Goal: Task Accomplishment & Management: Manage account settings

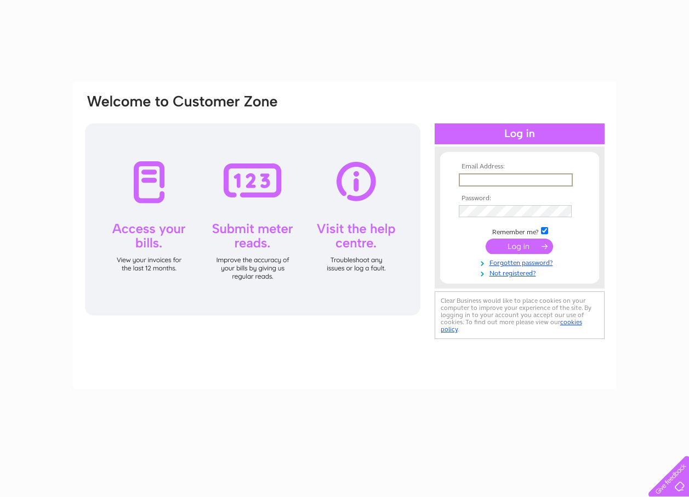
click at [525, 180] on input "text" at bounding box center [516, 179] width 114 height 13
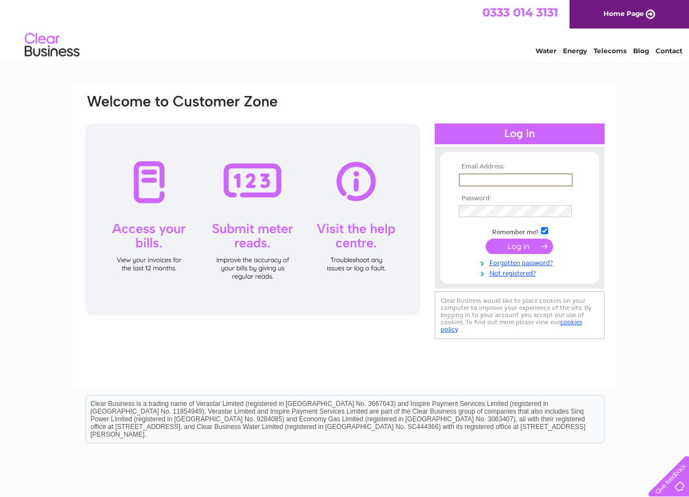
type input "[EMAIL_ADDRESS][DOMAIN_NAME]"
click at [466, 232] on td "Remember me?" at bounding box center [519, 229] width 127 height 11
click at [500, 263] on link "Forgotten password?" at bounding box center [521, 262] width 124 height 10
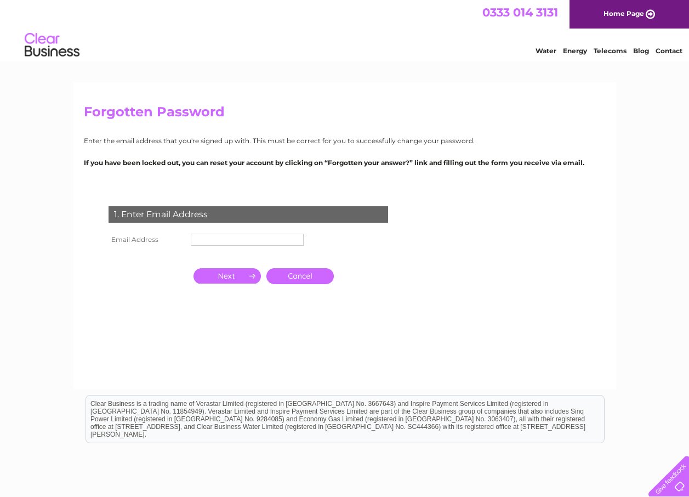
click at [269, 235] on input "text" at bounding box center [247, 240] width 113 height 12
type input "[EMAIL_ADDRESS][DOMAIN_NAME]"
click at [231, 273] on input "button" at bounding box center [227, 275] width 67 height 15
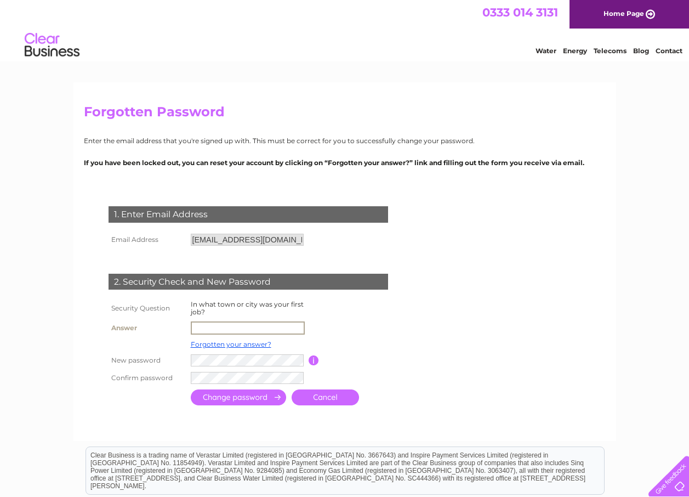
click at [238, 326] on input "text" at bounding box center [248, 327] width 114 height 13
type input "Dalkeith"
click at [228, 398] on input "submit" at bounding box center [238, 397] width 95 height 16
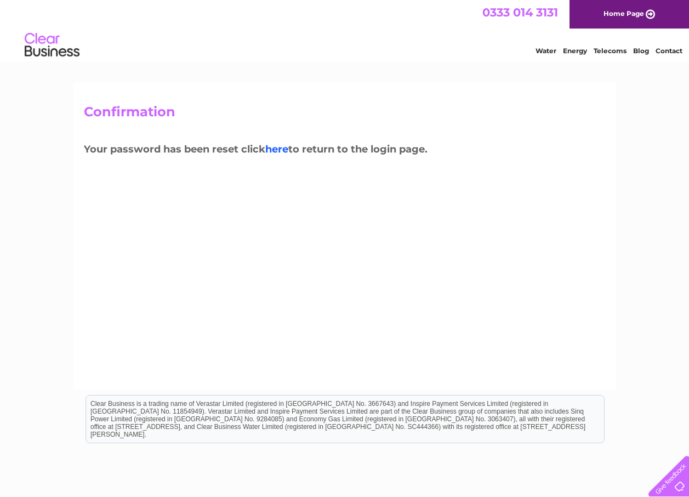
click at [594, 55] on link "here" at bounding box center [610, 49] width 33 height 11
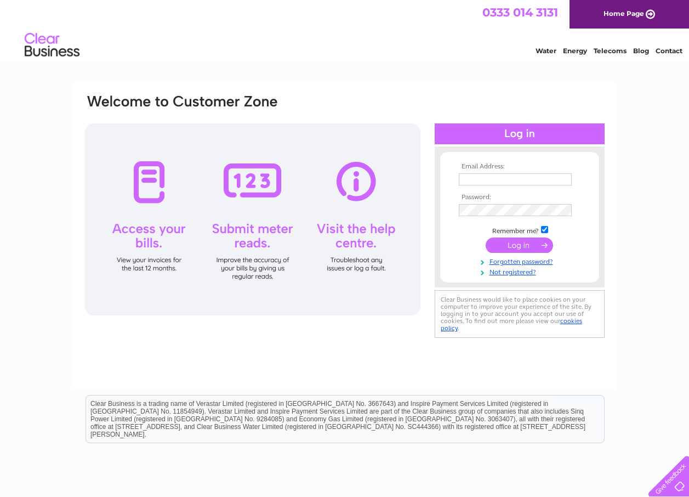
click at [469, 176] on input "text" at bounding box center [515, 179] width 113 height 12
type input "[EMAIL_ADDRESS][DOMAIN_NAME]"
click at [532, 244] on input "submit" at bounding box center [519, 246] width 67 height 15
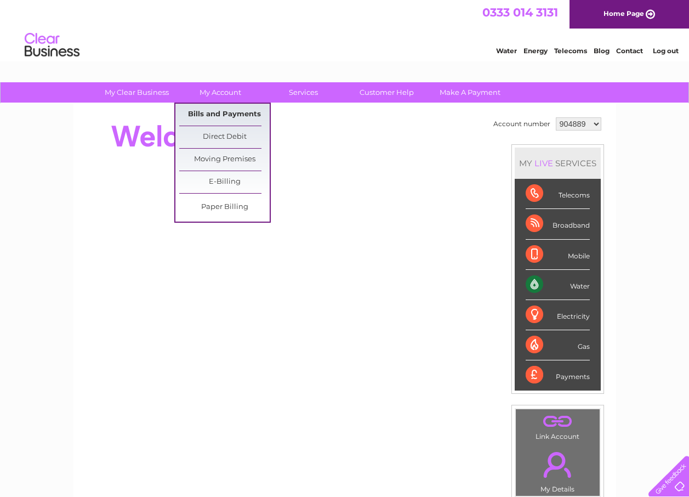
click at [210, 117] on link "Bills and Payments" at bounding box center [224, 115] width 90 height 22
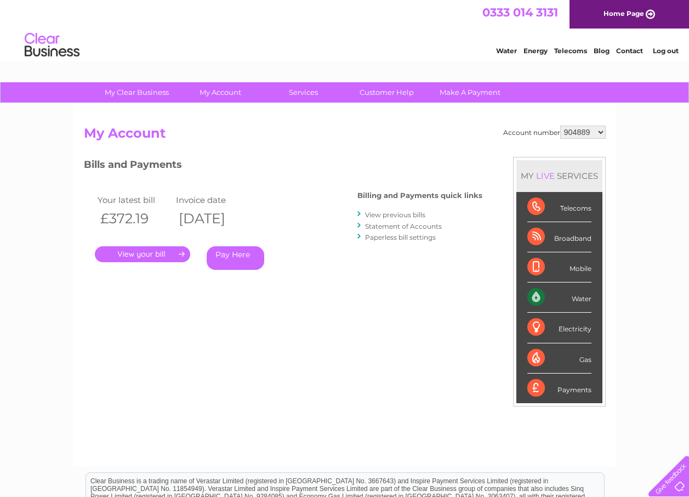
click at [157, 253] on link "." at bounding box center [142, 254] width 95 height 16
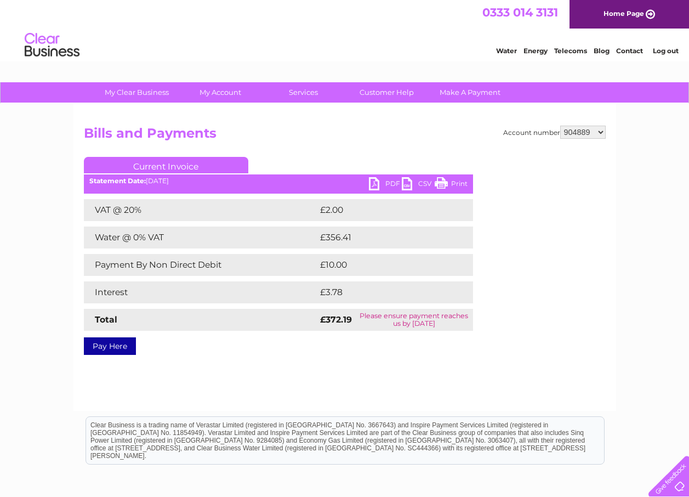
click at [387, 183] on link "PDF" at bounding box center [385, 185] width 33 height 16
